Goal: Task Accomplishment & Management: Manage account settings

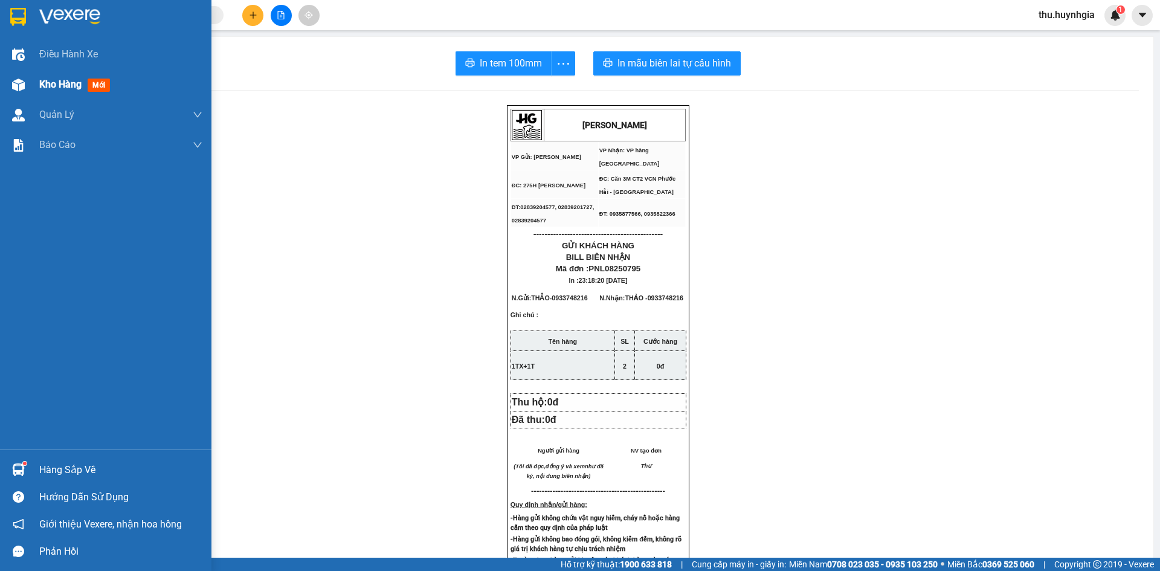
click at [45, 76] on div "Kho hàng mới" at bounding box center [120, 85] width 163 height 30
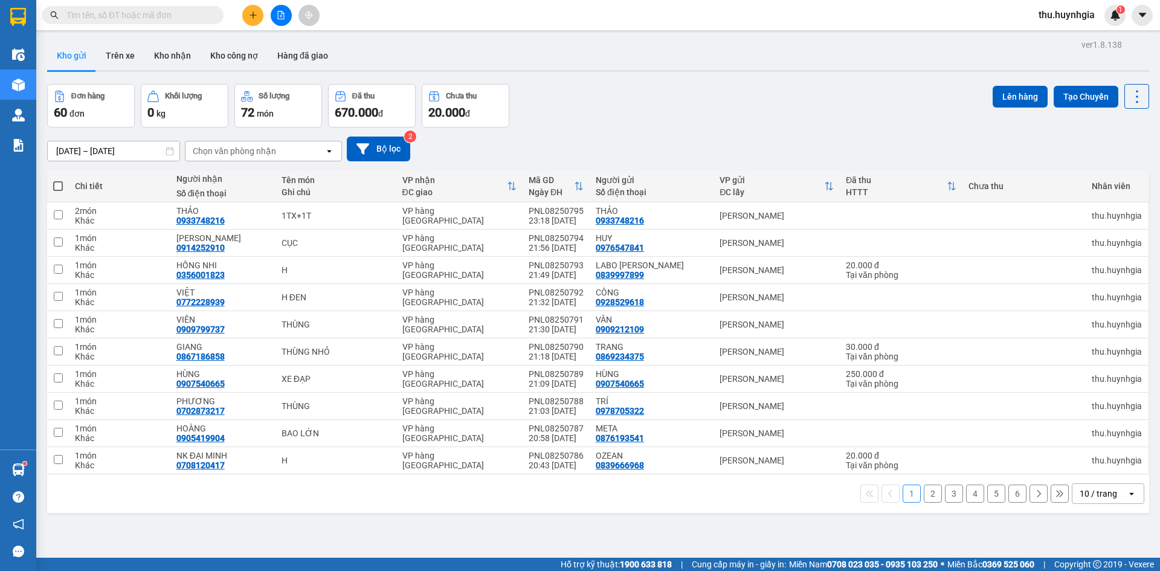
click at [1117, 496] on div "10 / trang" at bounding box center [1100, 493] width 54 height 19
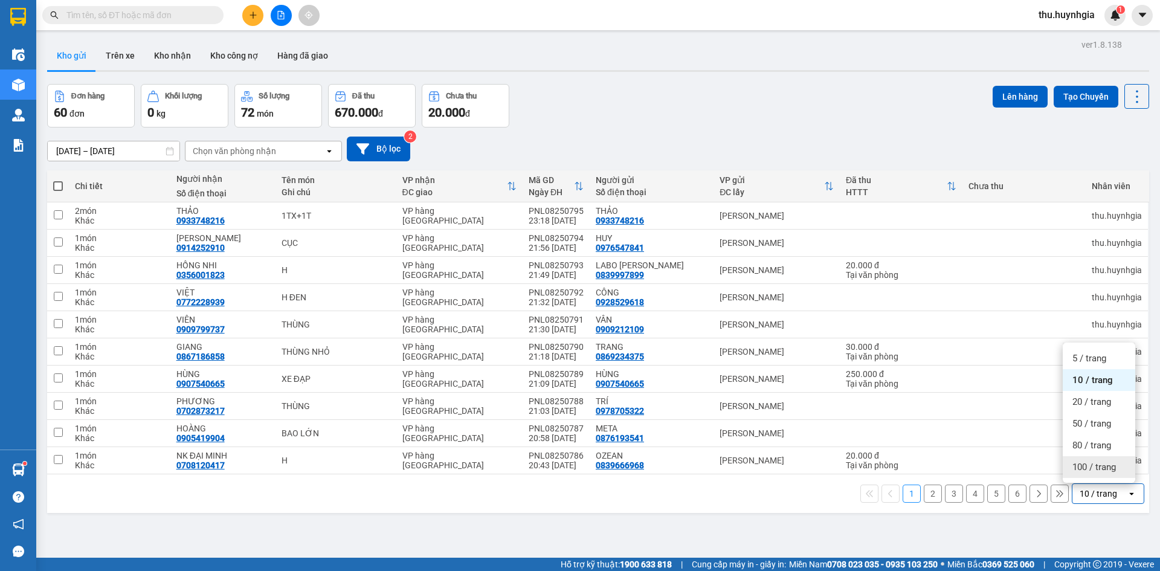
click at [1110, 470] on span "100 / trang" at bounding box center [1095, 467] width 44 height 12
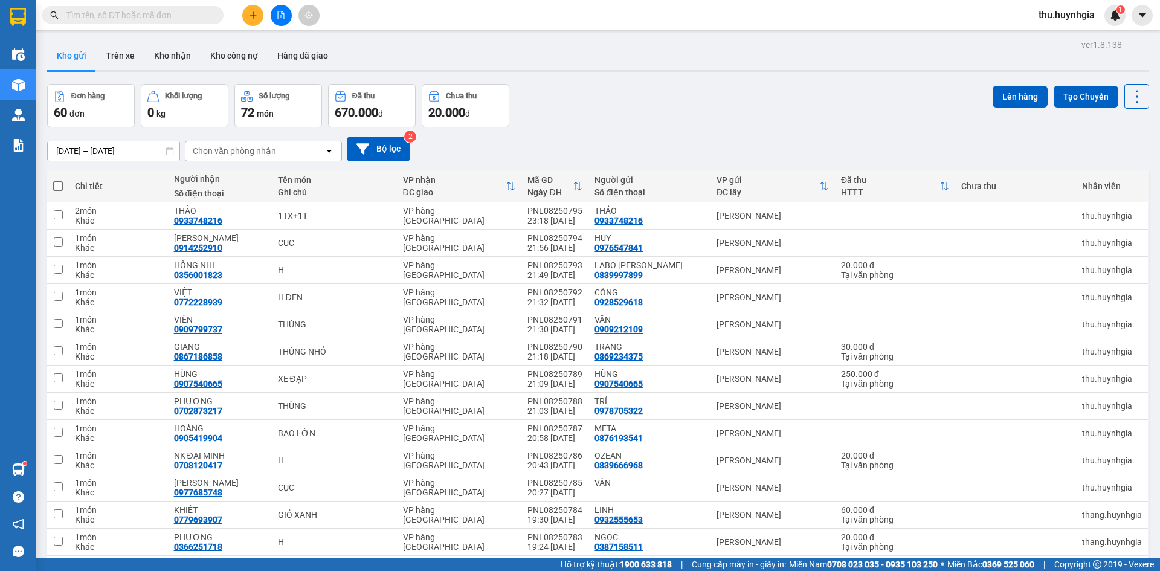
click at [59, 184] on span at bounding box center [58, 186] width 10 height 10
click at [58, 180] on input "checkbox" at bounding box center [58, 180] width 0 height 0
checkbox input "true"
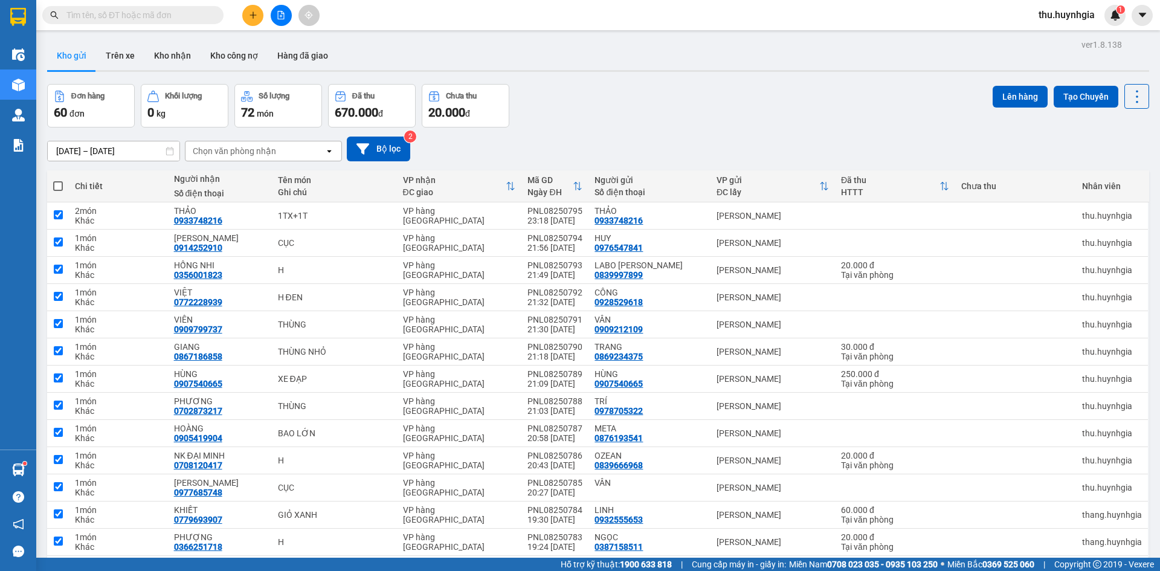
checkbox input "true"
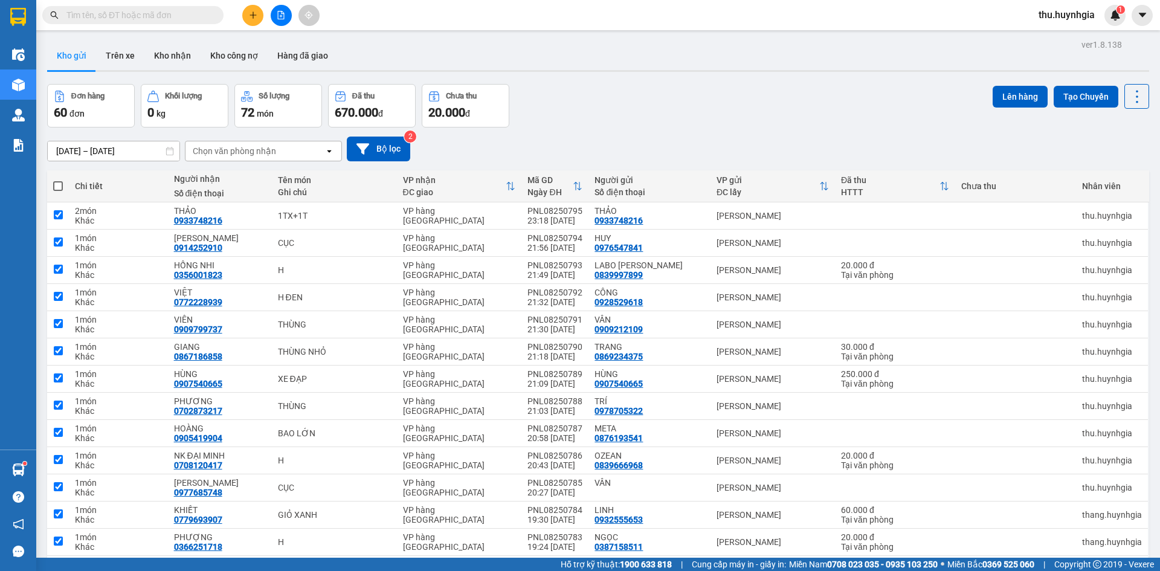
checkbox input "true"
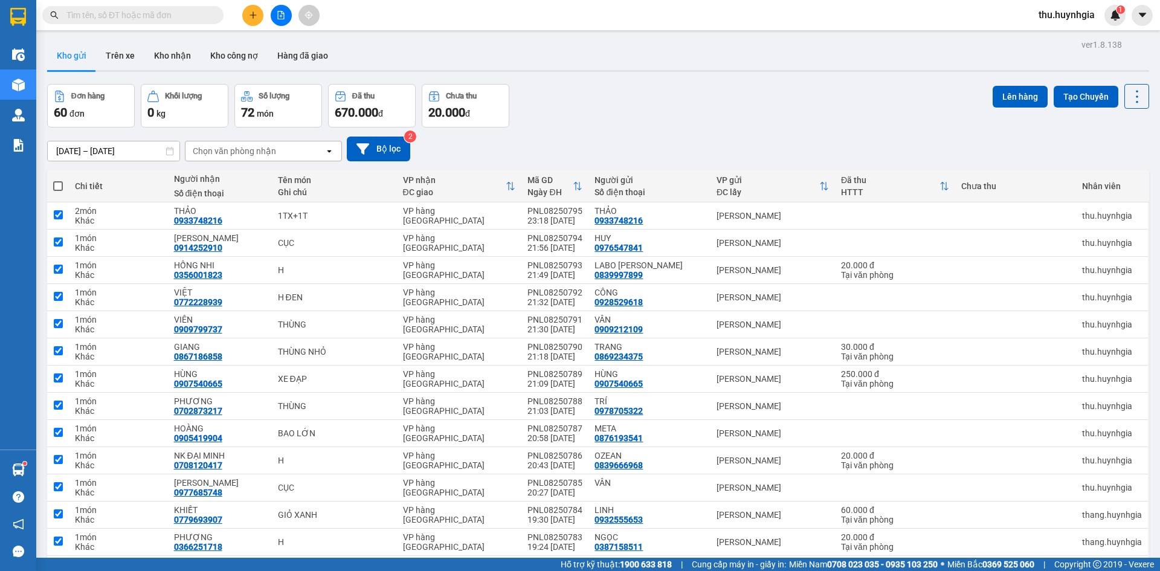
checkbox input "true"
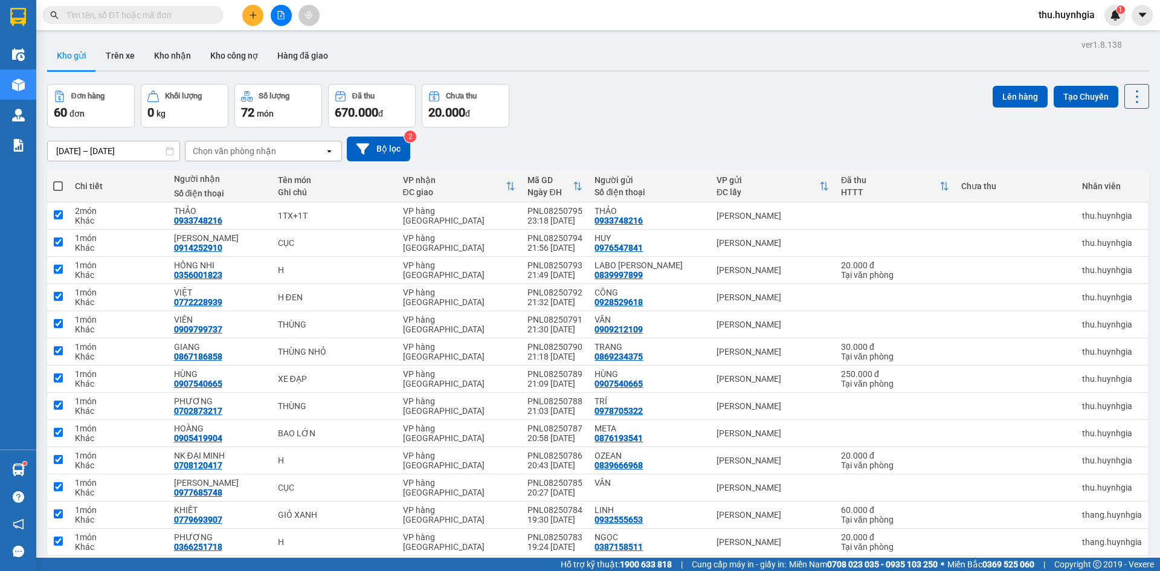
checkbox input "true"
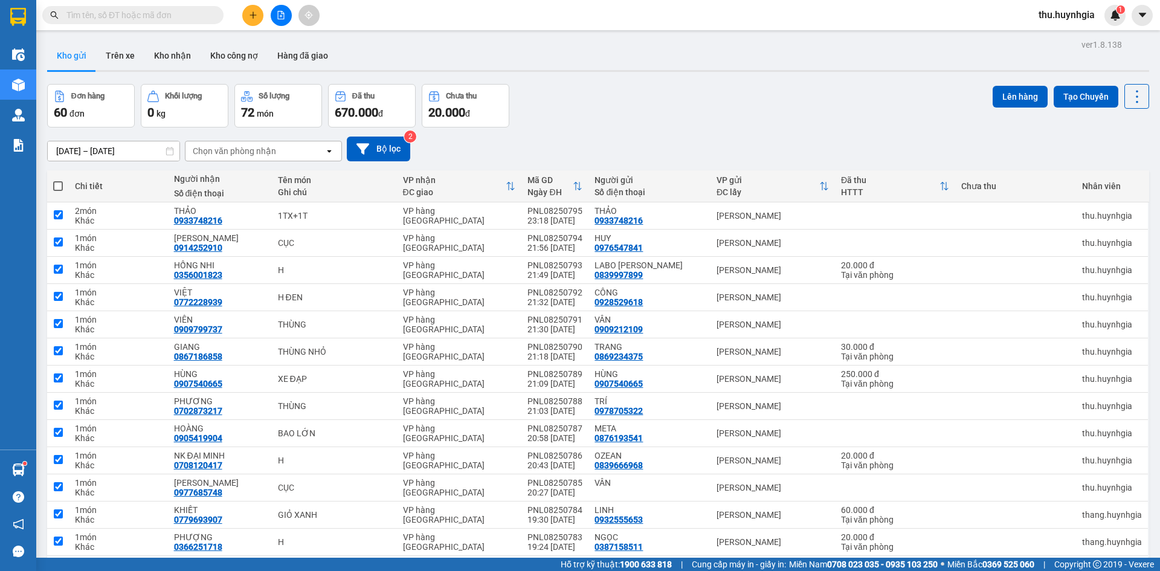
checkbox input "true"
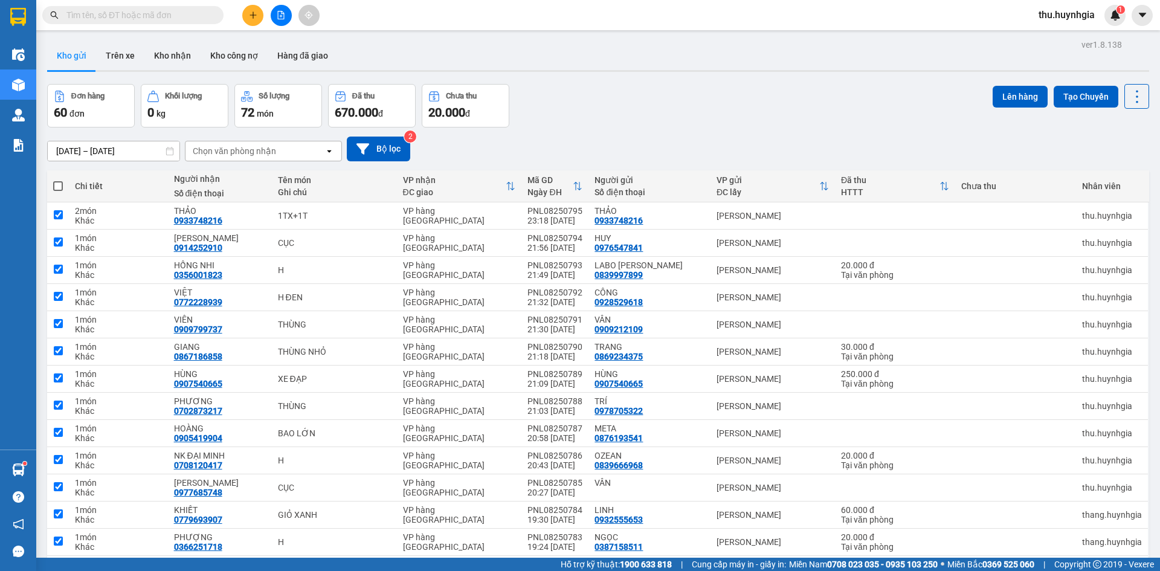
checkbox input "true"
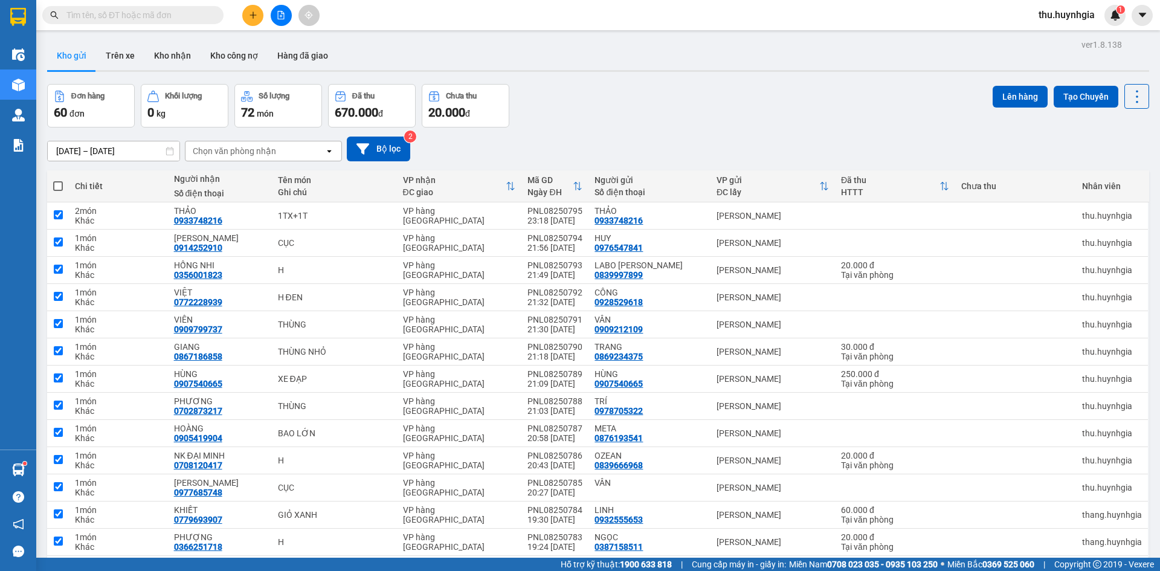
checkbox input "true"
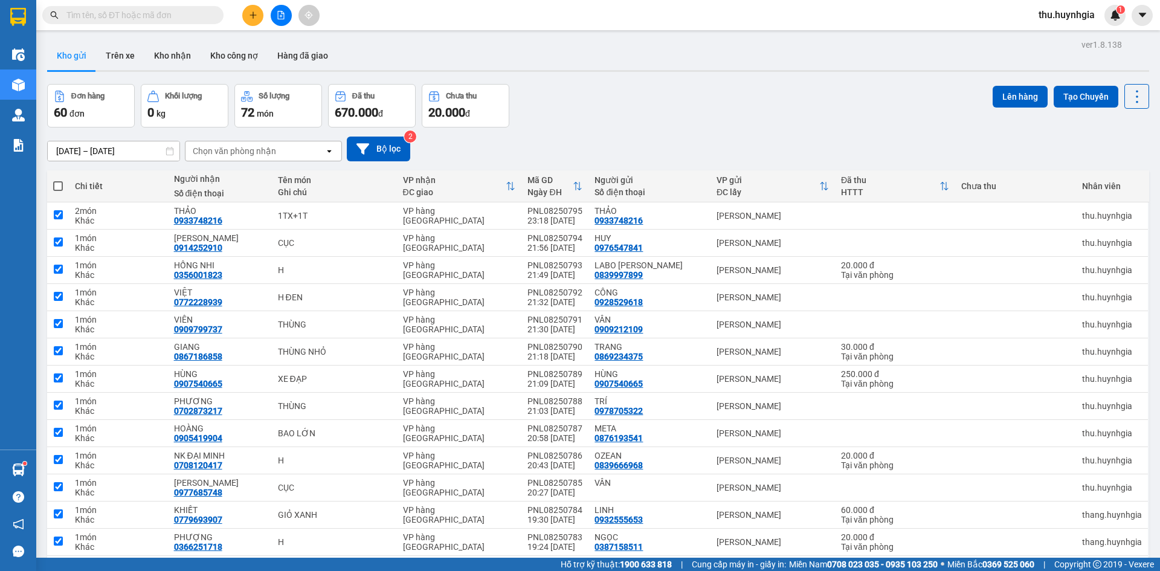
checkbox input "true"
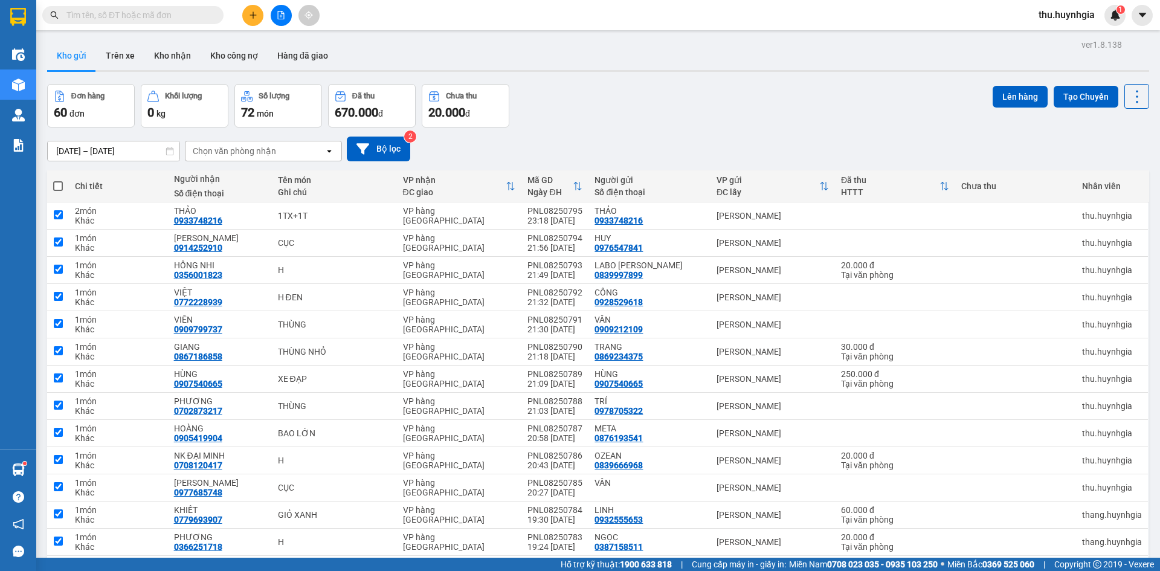
checkbox input "true"
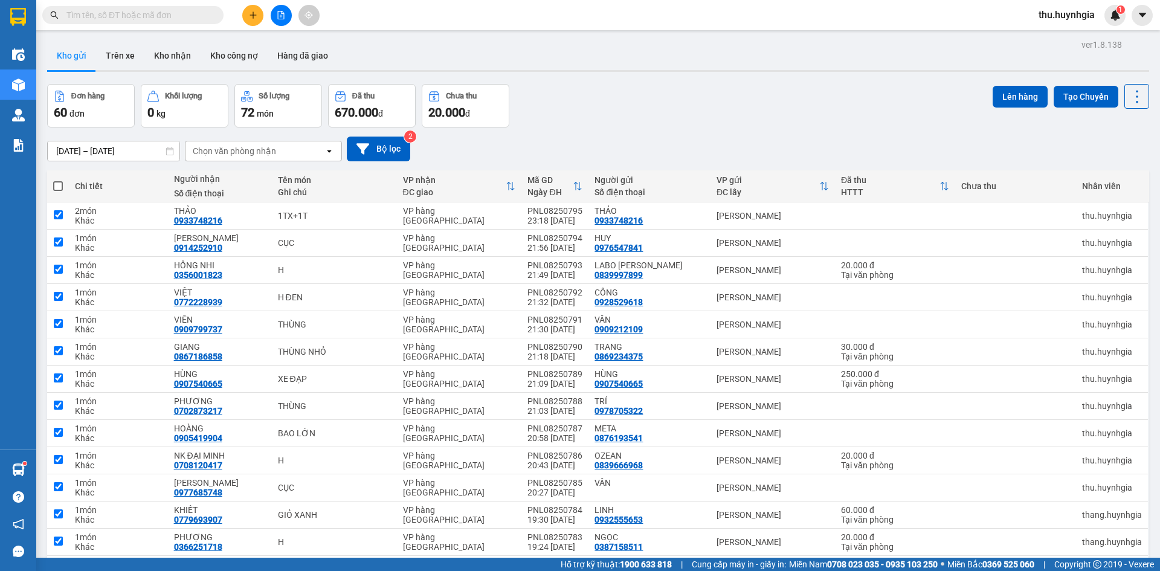
checkbox input "true"
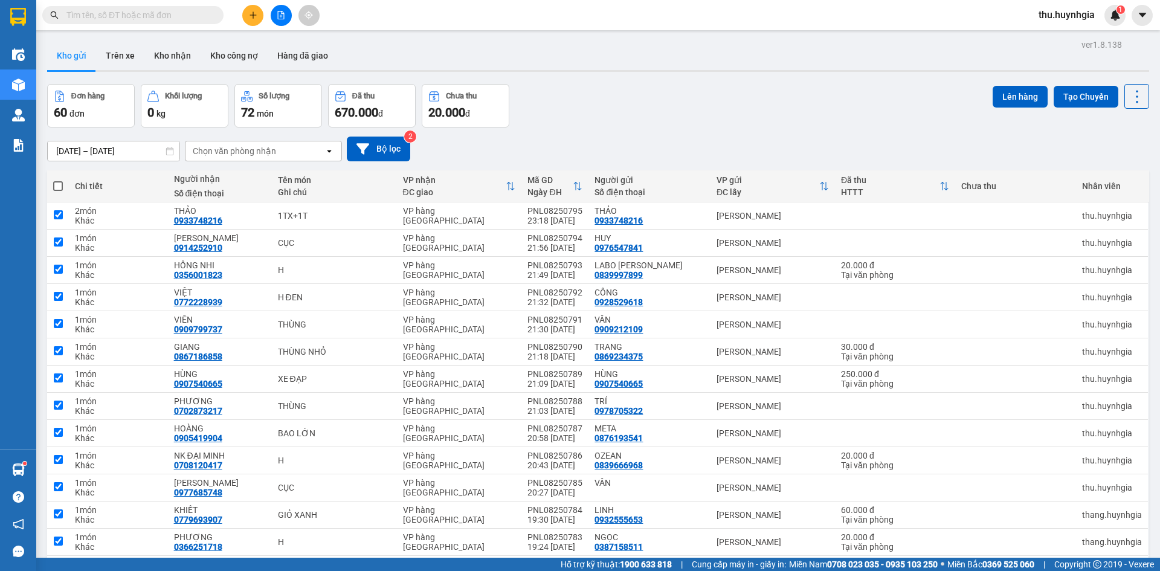
checkbox input "true"
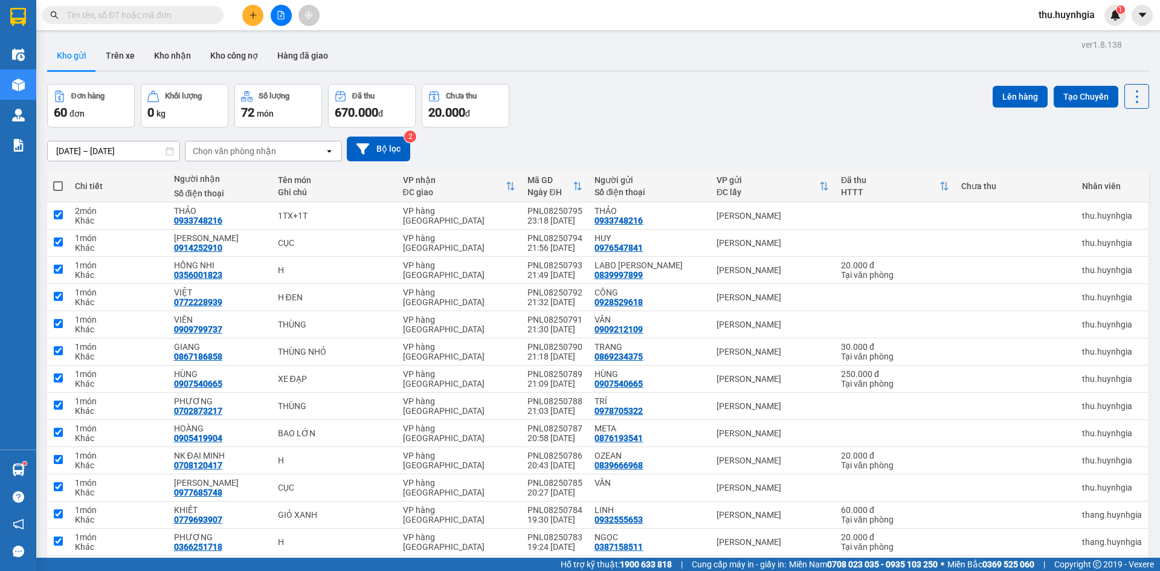
checkbox input "true"
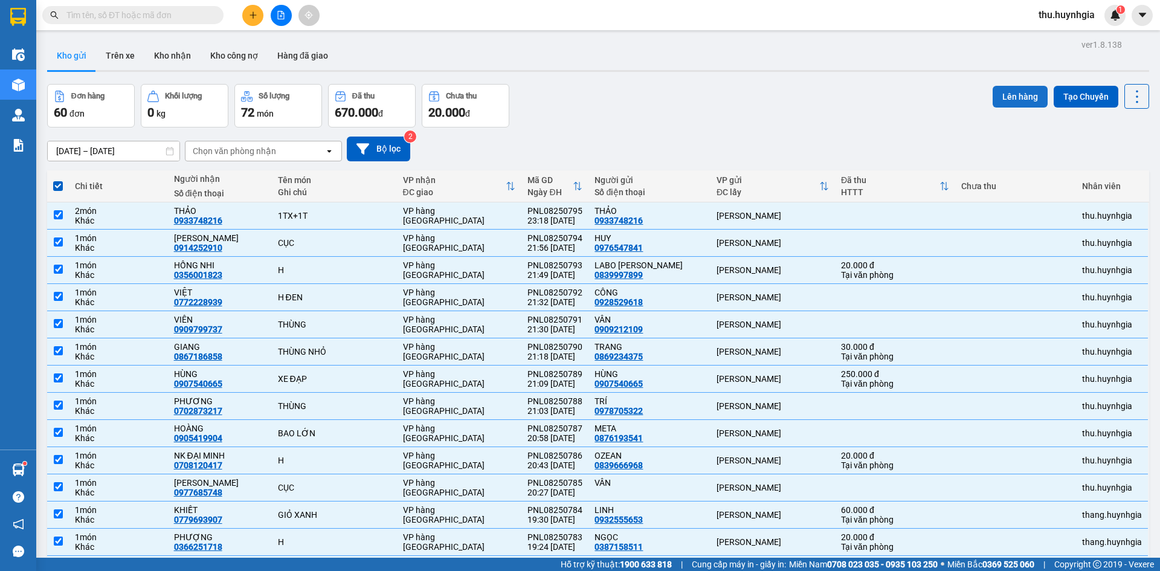
click at [1001, 95] on button "Lên hàng" at bounding box center [1020, 97] width 55 height 22
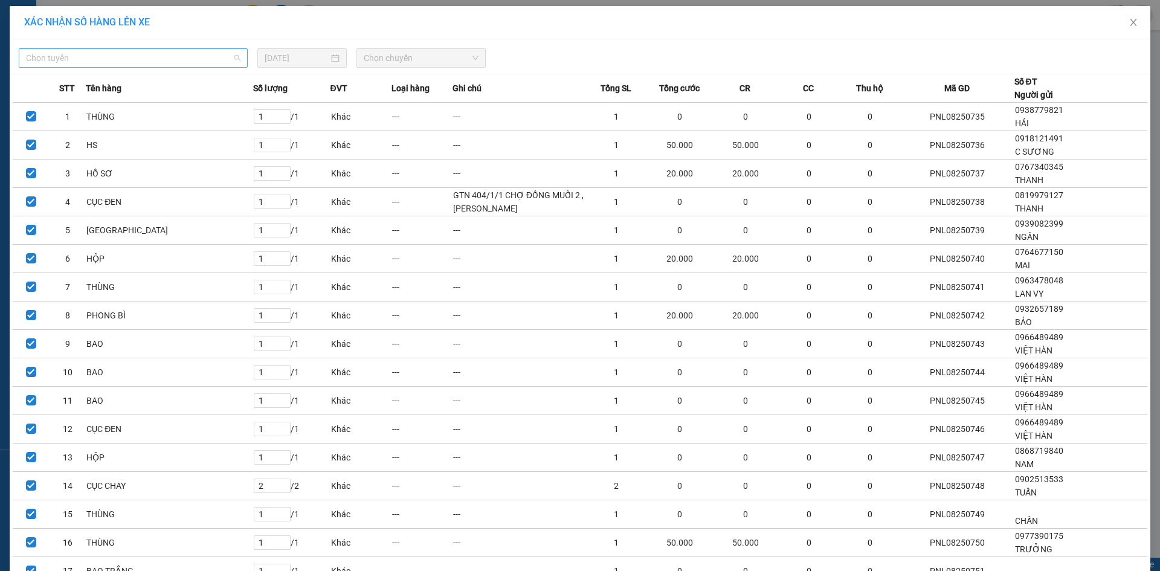
click at [181, 67] on div "Chọn tuyến" at bounding box center [133, 57] width 229 height 19
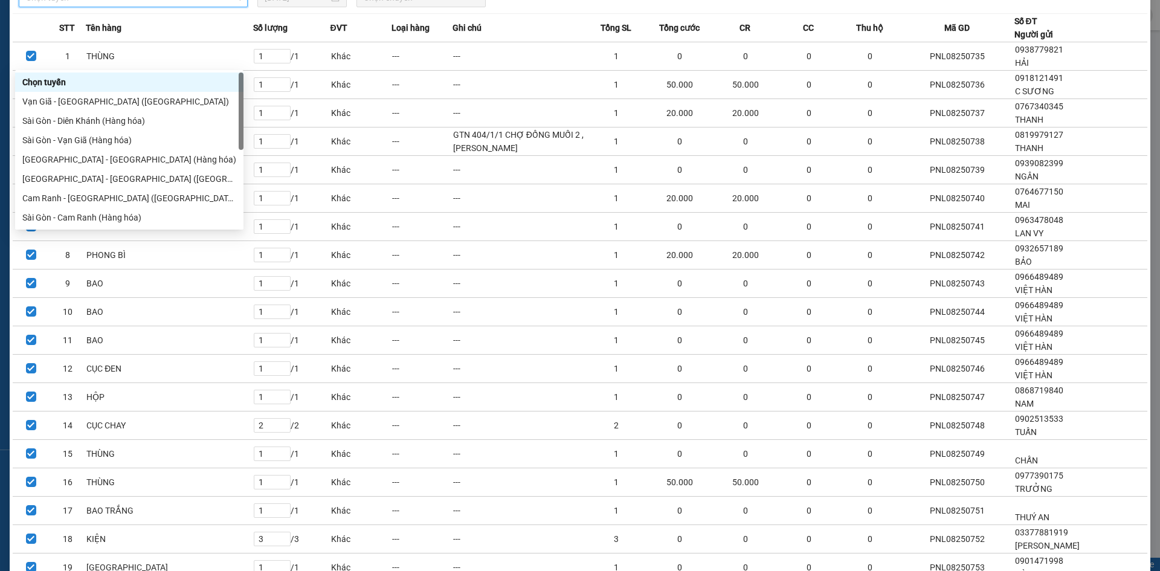
scroll to position [193, 0]
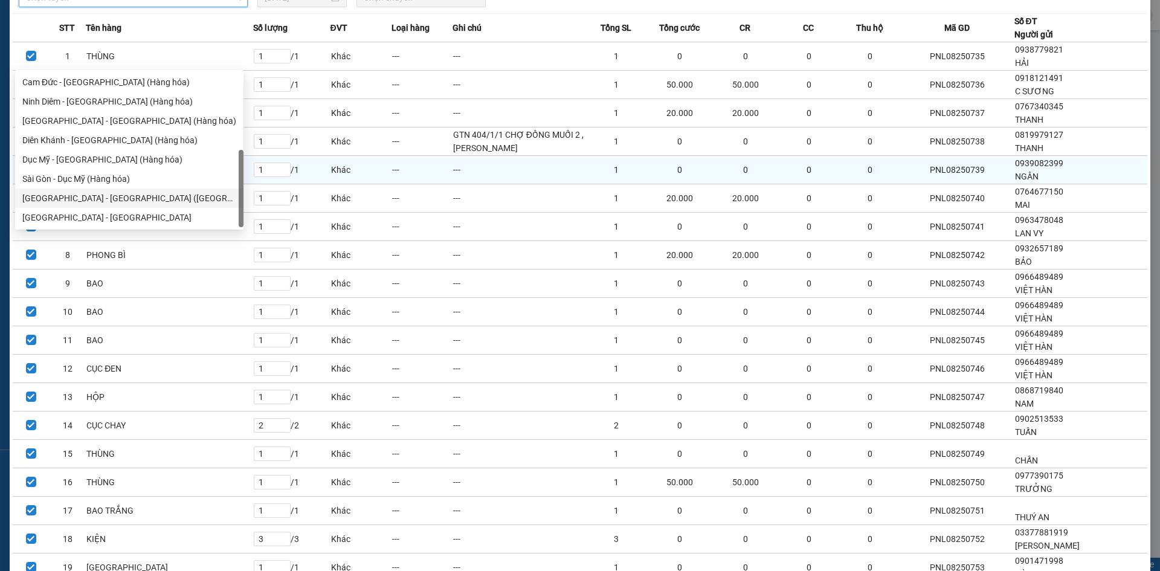
drag, startPoint x: 130, startPoint y: 198, endPoint x: 170, endPoint y: 182, distance: 43.4
click at [134, 198] on div "[GEOGRAPHIC_DATA] - [GEOGRAPHIC_DATA] ([GEOGRAPHIC_DATA])" at bounding box center [129, 198] width 214 height 13
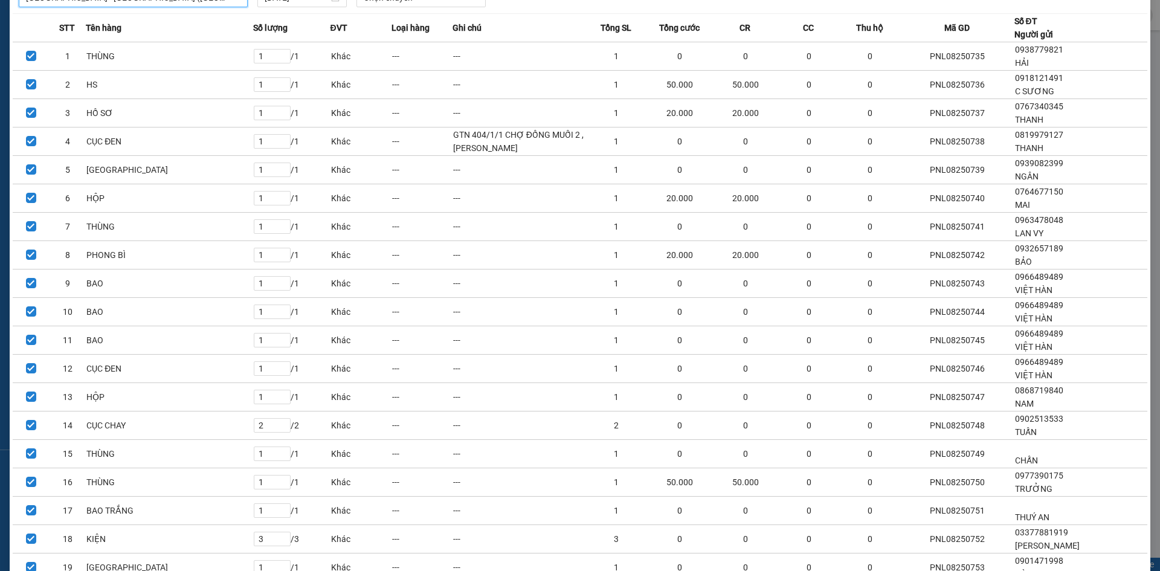
scroll to position [0, 0]
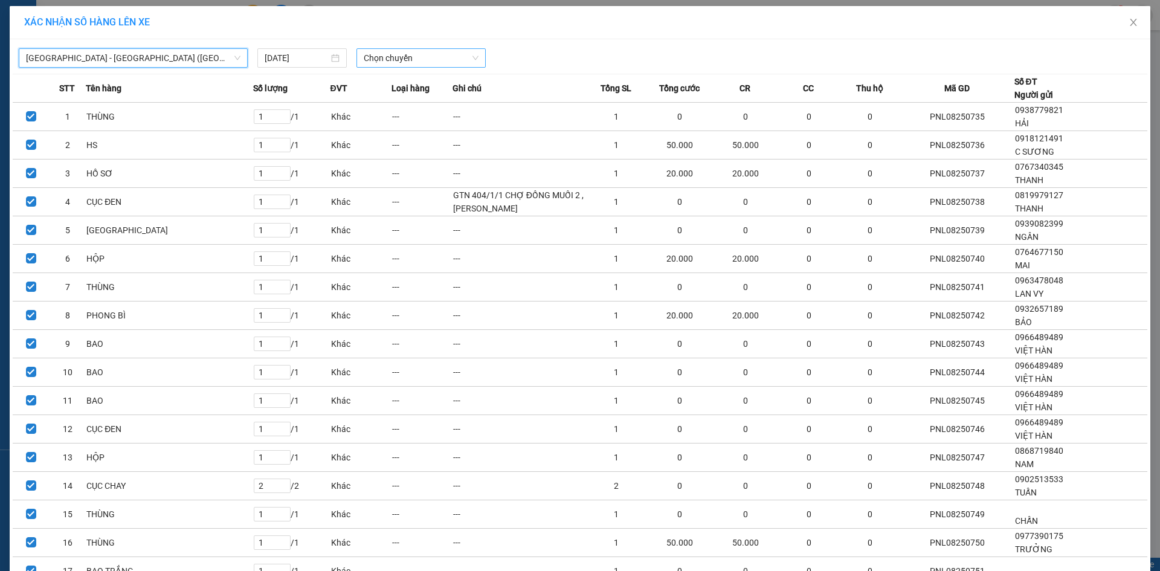
click at [422, 54] on span "Chọn chuyến" at bounding box center [421, 58] width 115 height 18
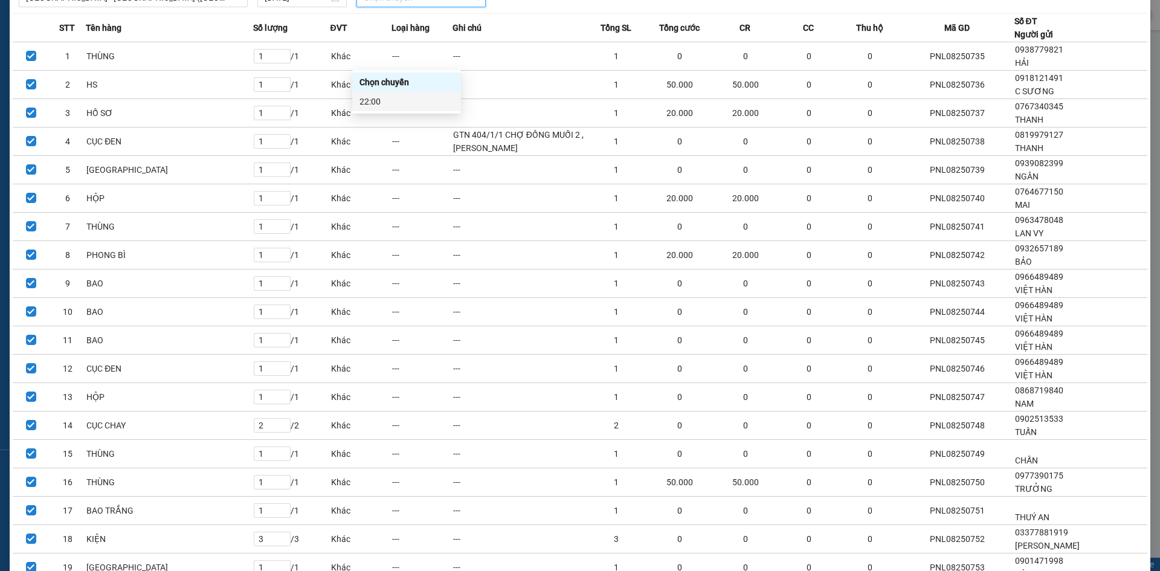
click at [413, 100] on div "22:00" at bounding box center [407, 101] width 94 height 13
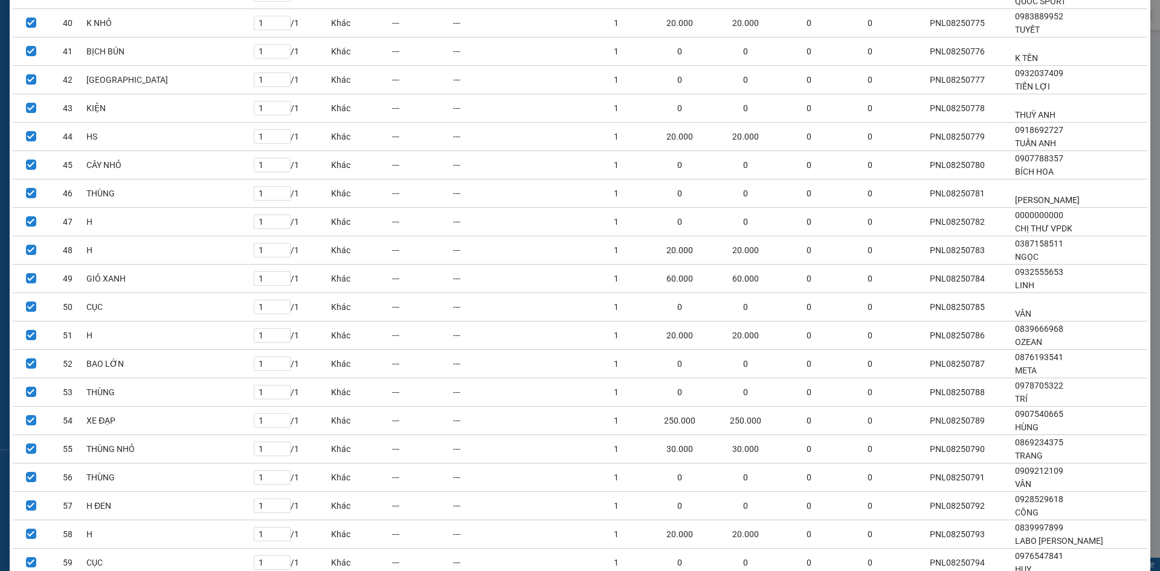
scroll to position [1339, 0]
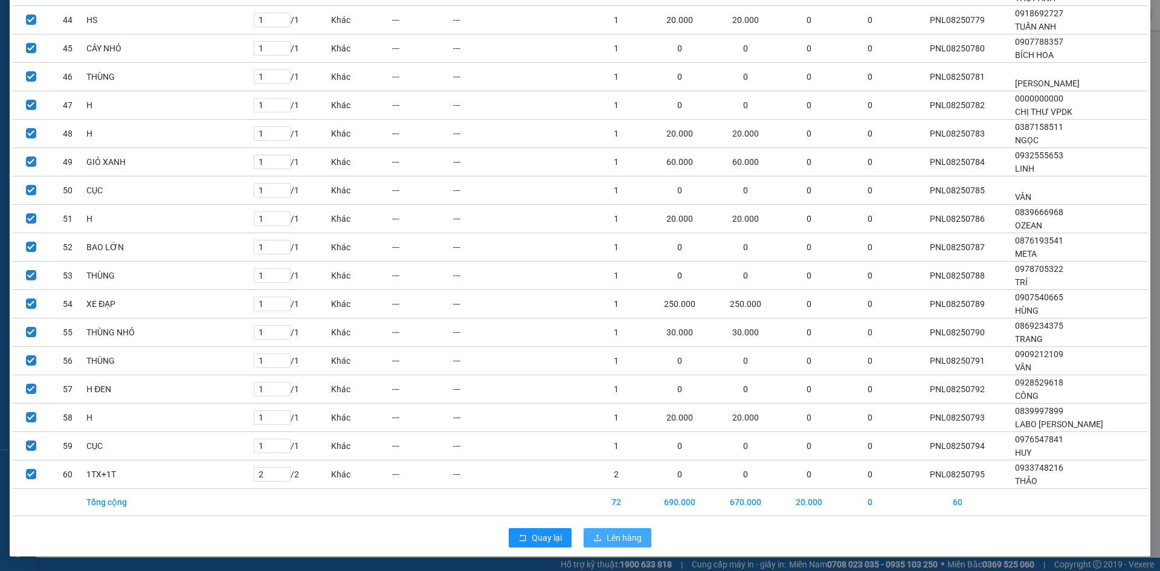
click at [607, 535] on span "Lên hàng" at bounding box center [624, 537] width 35 height 13
